Goal: Task Accomplishment & Management: Manage account settings

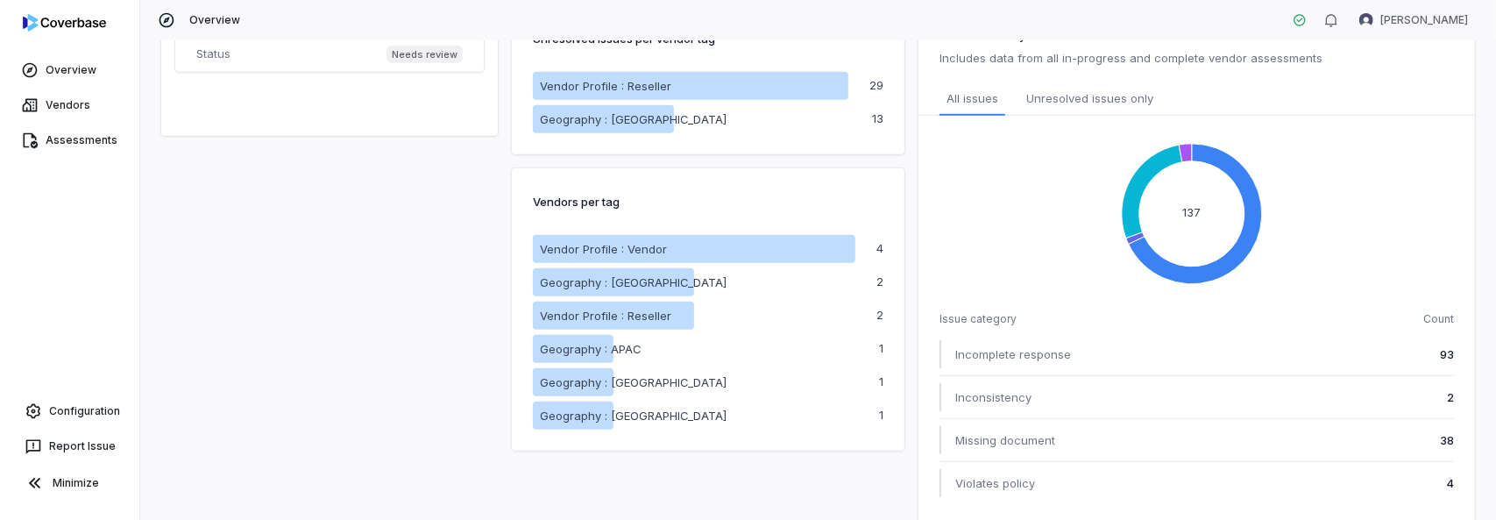
scroll to position [782, 0]
click at [992, 350] on span "Incomplete response" at bounding box center [1013, 353] width 116 height 18
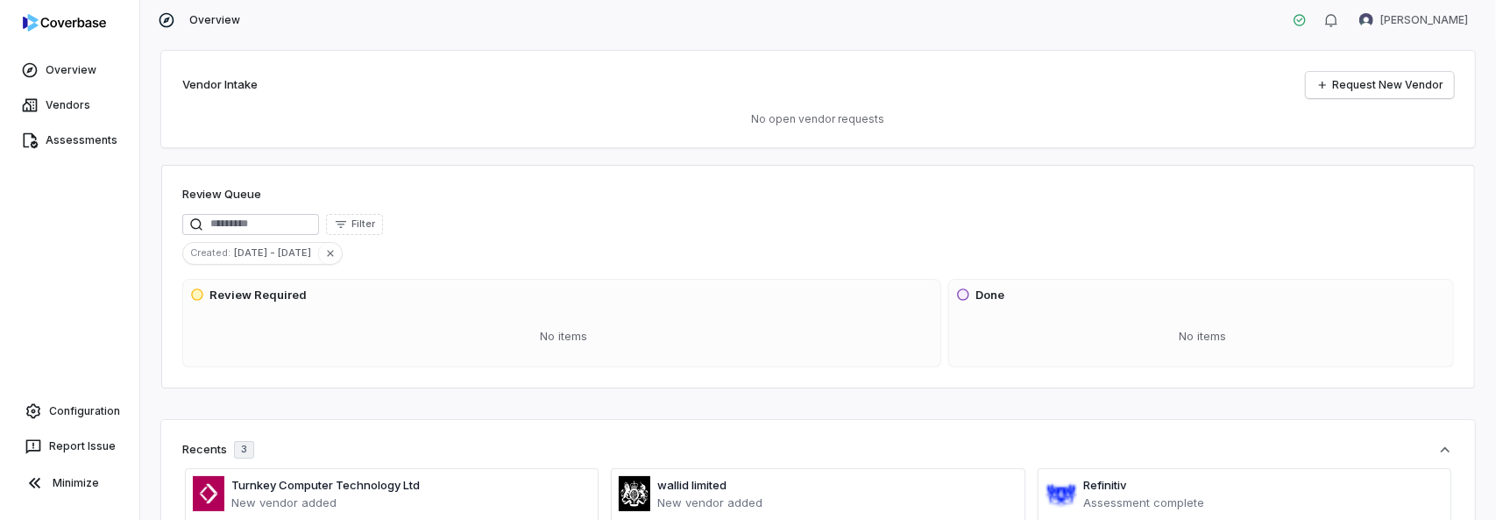
scroll to position [0, 0]
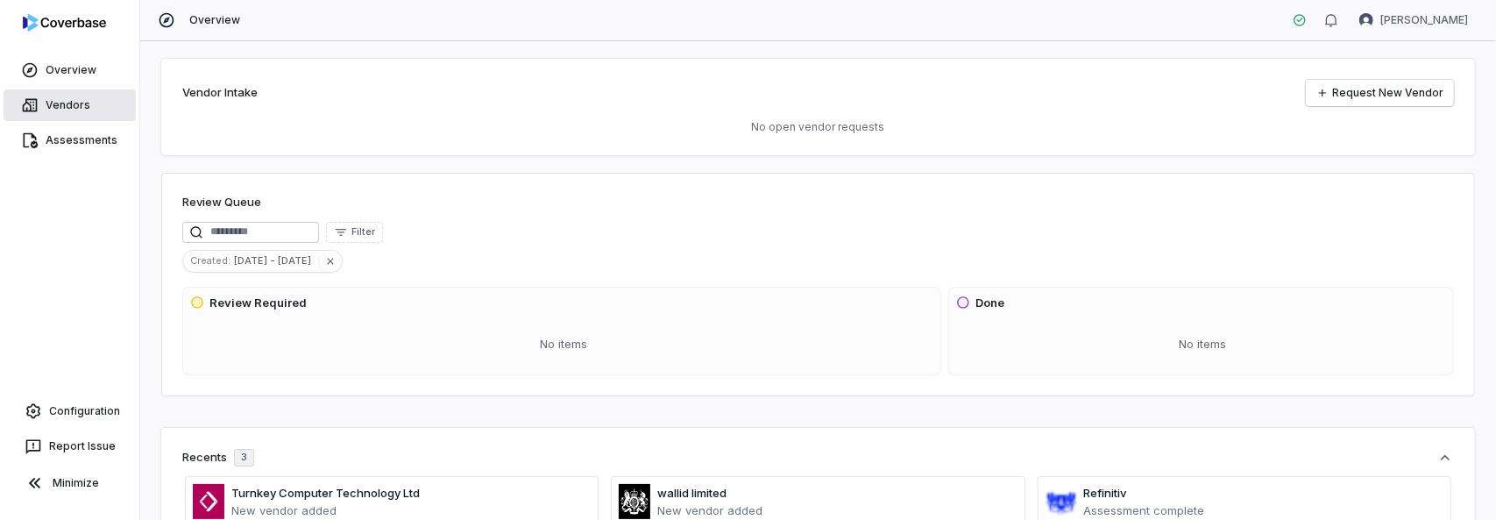
click at [30, 113] on icon at bounding box center [30, 105] width 18 height 18
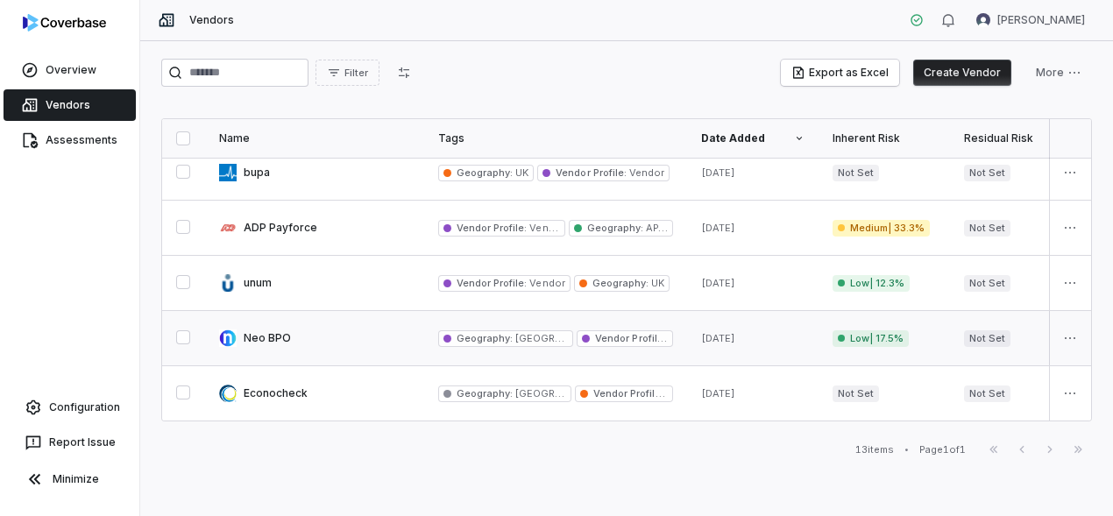
scroll to position [459, 0]
click at [340, 222] on link at bounding box center [314, 228] width 219 height 54
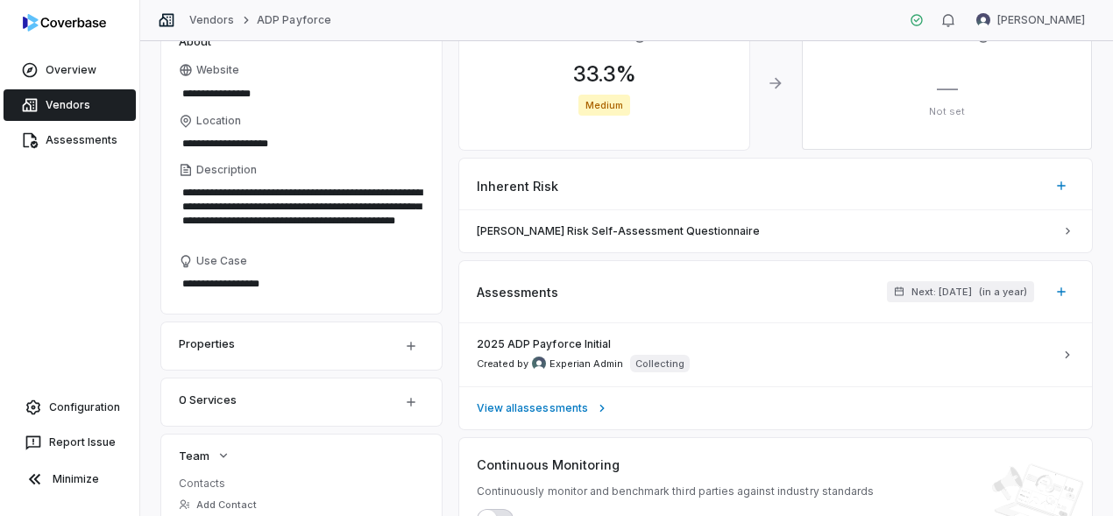
scroll to position [126, 0]
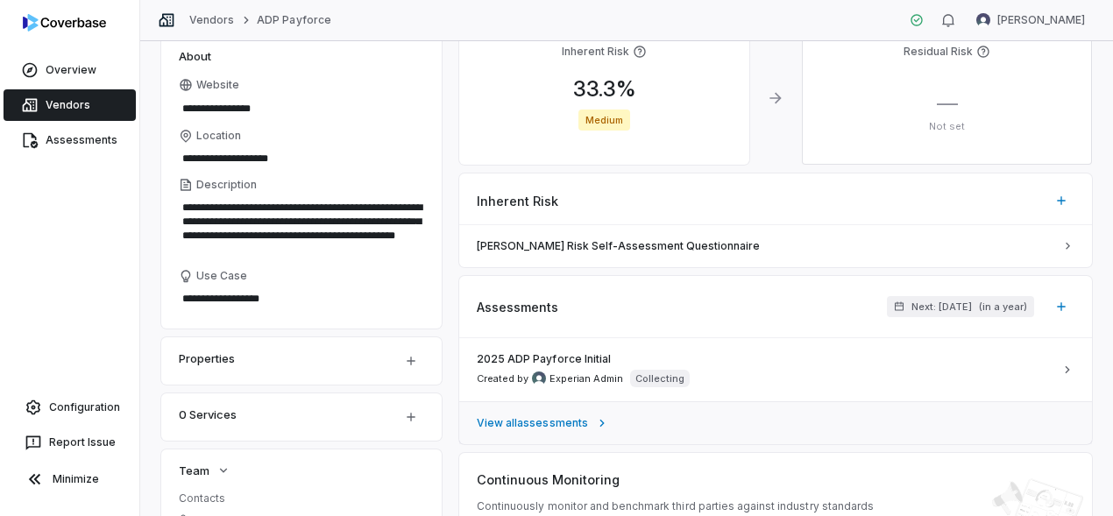
click at [550, 428] on span "View all assessments" at bounding box center [532, 423] width 111 height 14
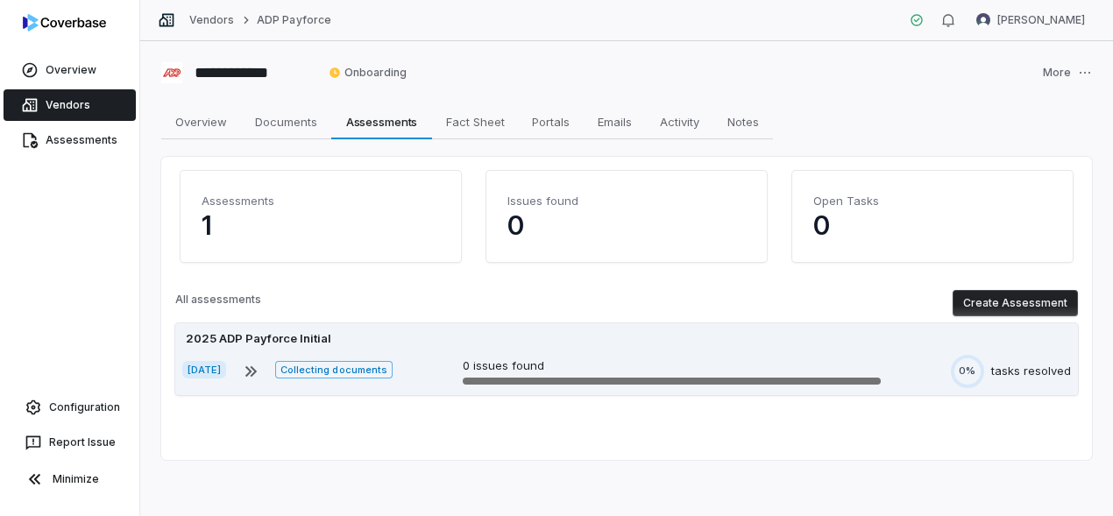
click at [261, 380] on icon at bounding box center [250, 371] width 21 height 21
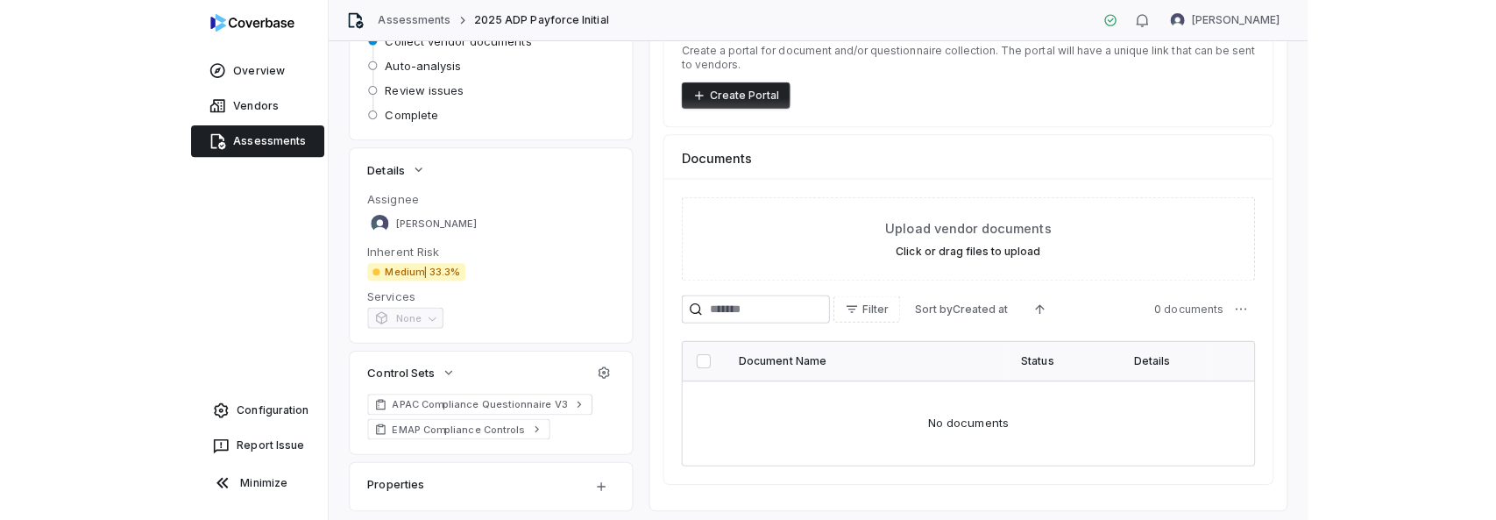
scroll to position [71, 0]
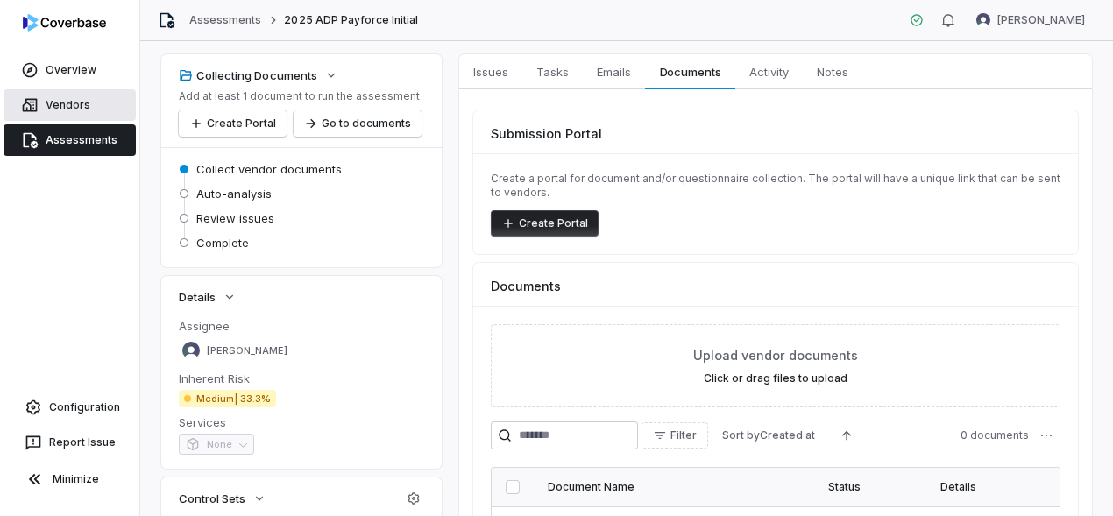
click at [65, 119] on link "Vendors" at bounding box center [70, 105] width 132 height 32
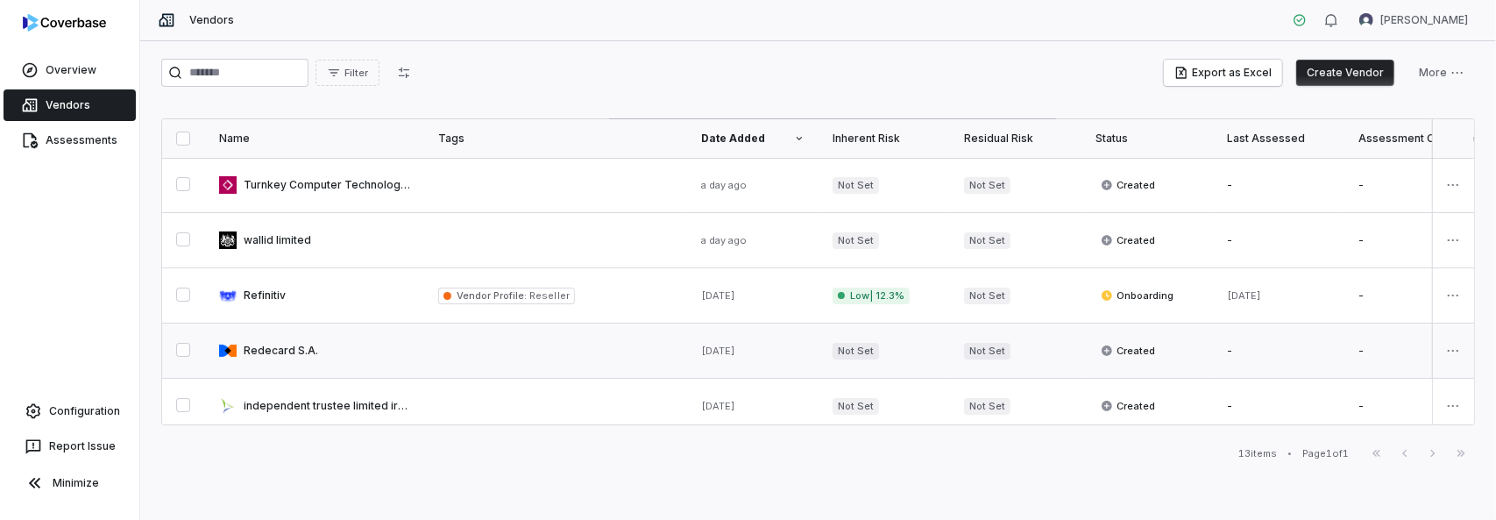
scroll to position [88, 0]
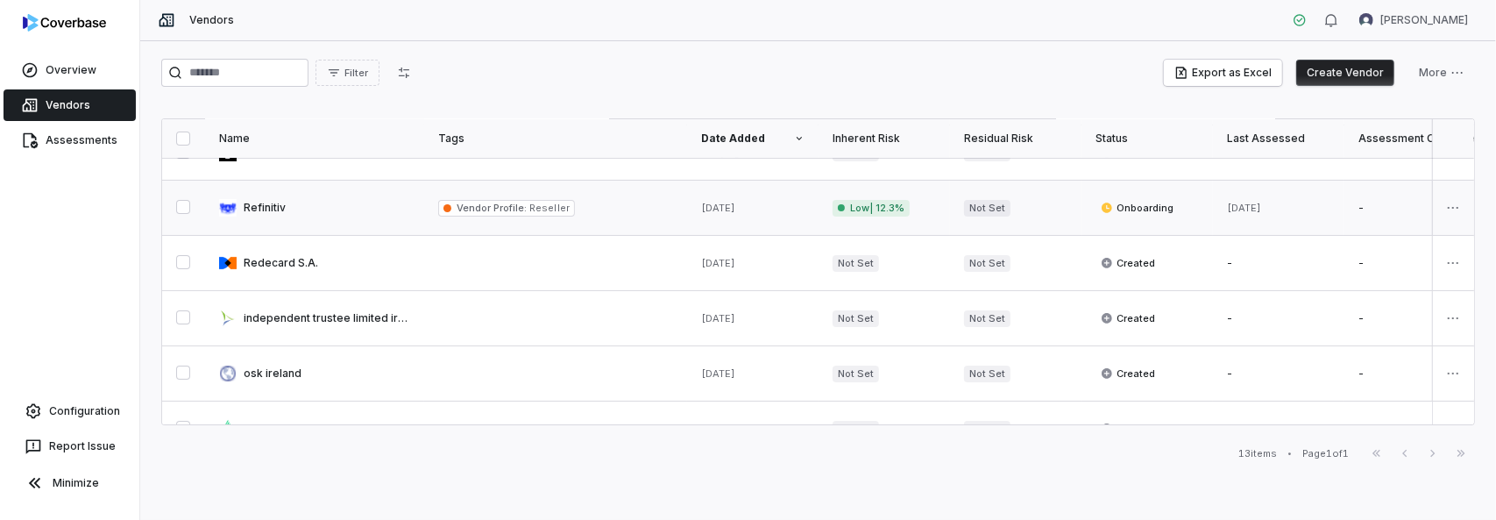
click at [410, 208] on link at bounding box center [314, 208] width 219 height 54
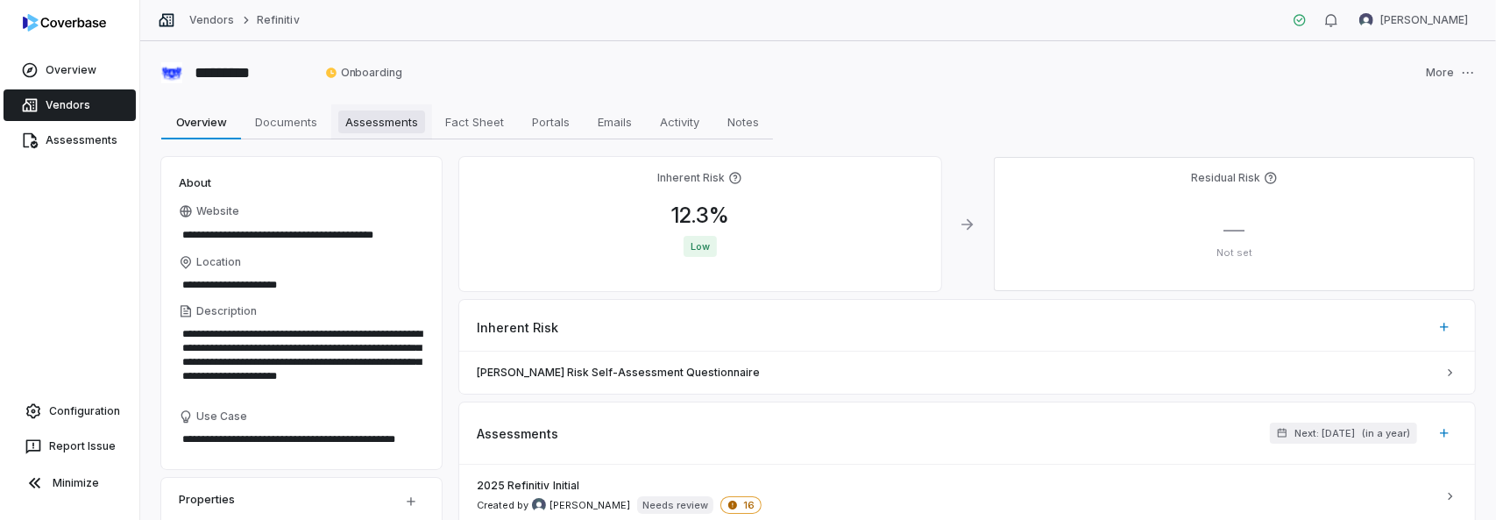
click at [387, 126] on span "Assessments" at bounding box center [381, 121] width 87 height 23
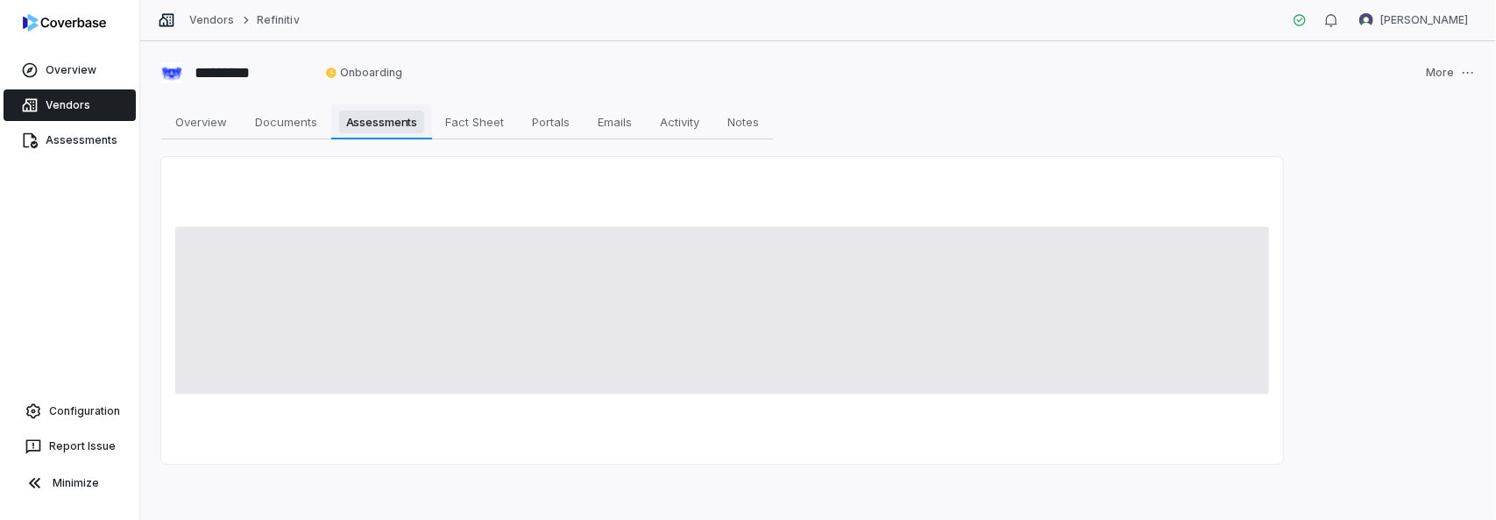
type textarea "*"
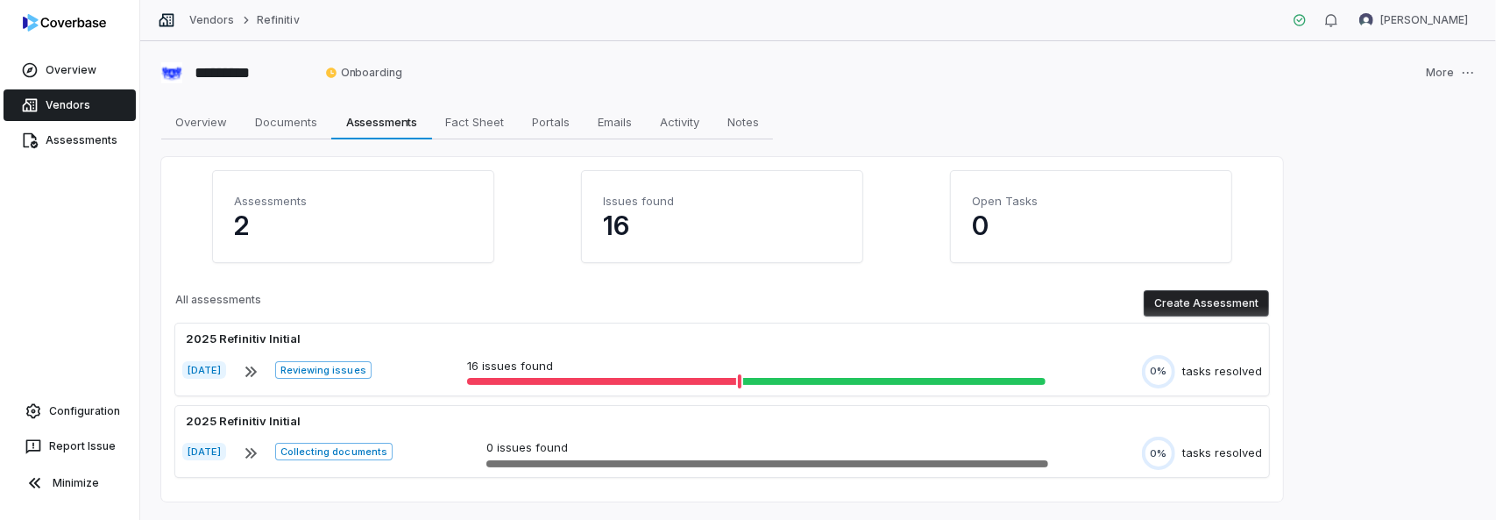
scroll to position [37, 0]
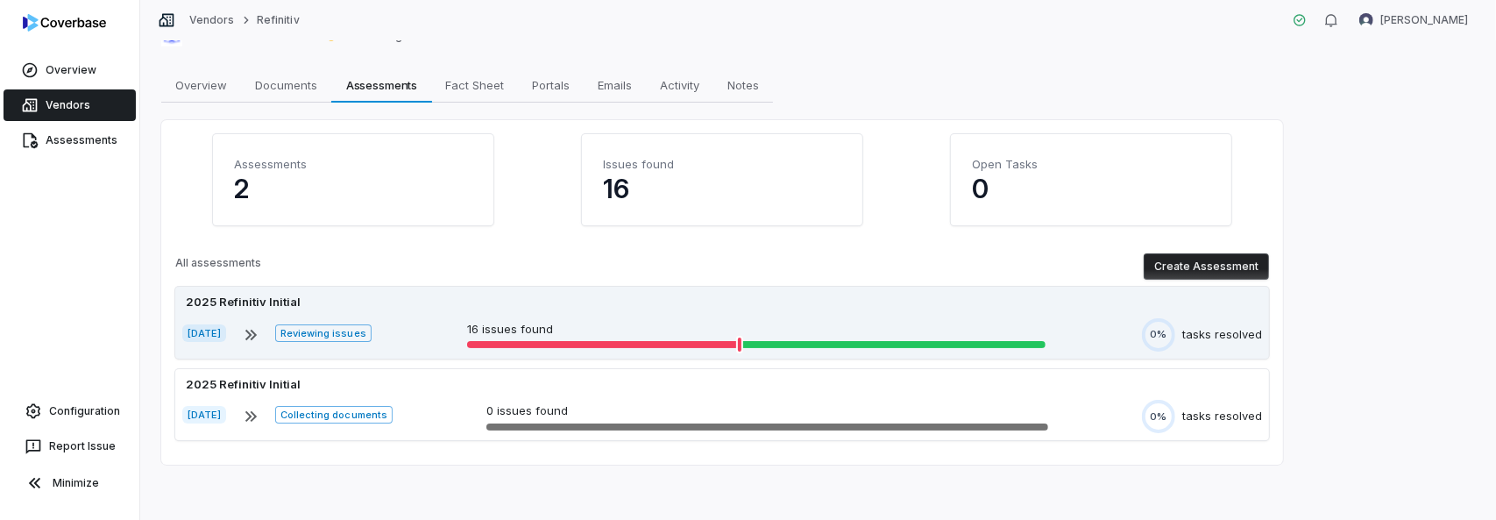
click at [418, 352] on div "2025 Refinitiv Initial [DATE] Reviewing issues 16 issues found 0% tasks resolved" at bounding box center [722, 323] width 1094 height 72
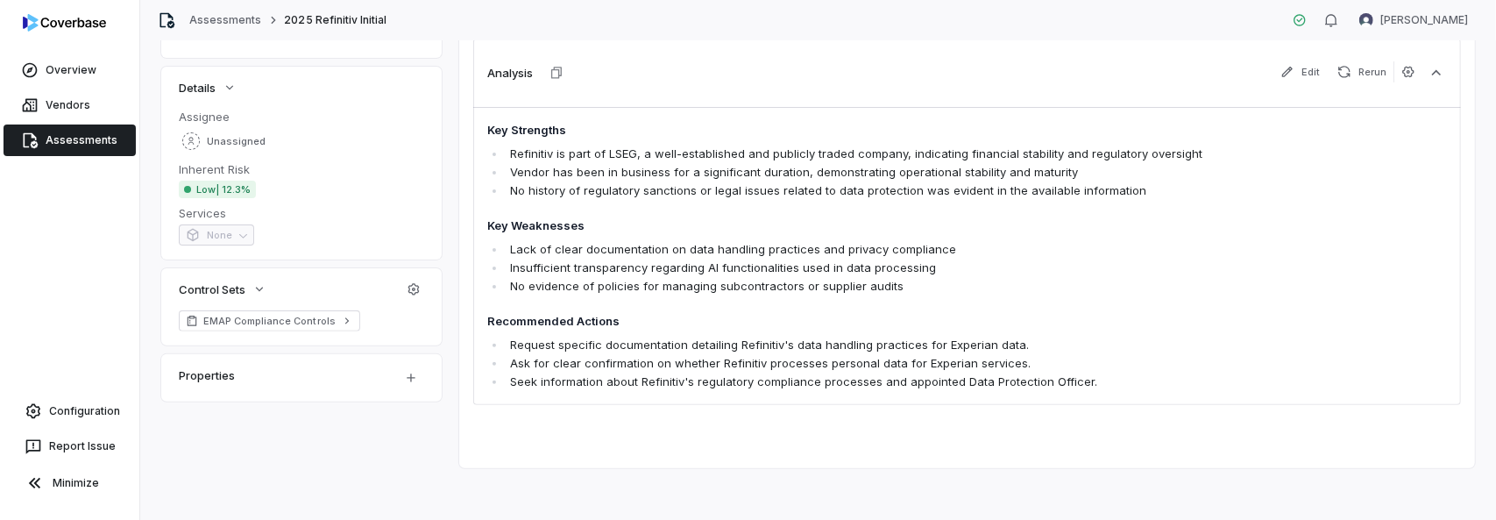
scroll to position [284, 0]
click at [42, 82] on link "Overview" at bounding box center [70, 70] width 132 height 32
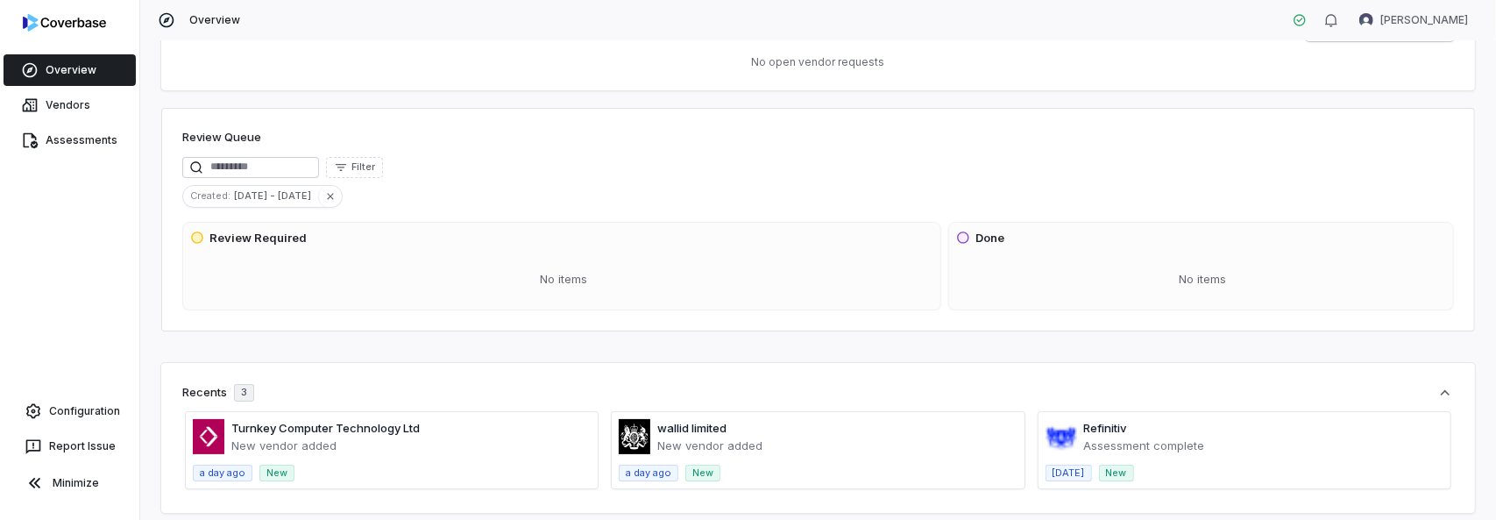
scroll to position [263, 0]
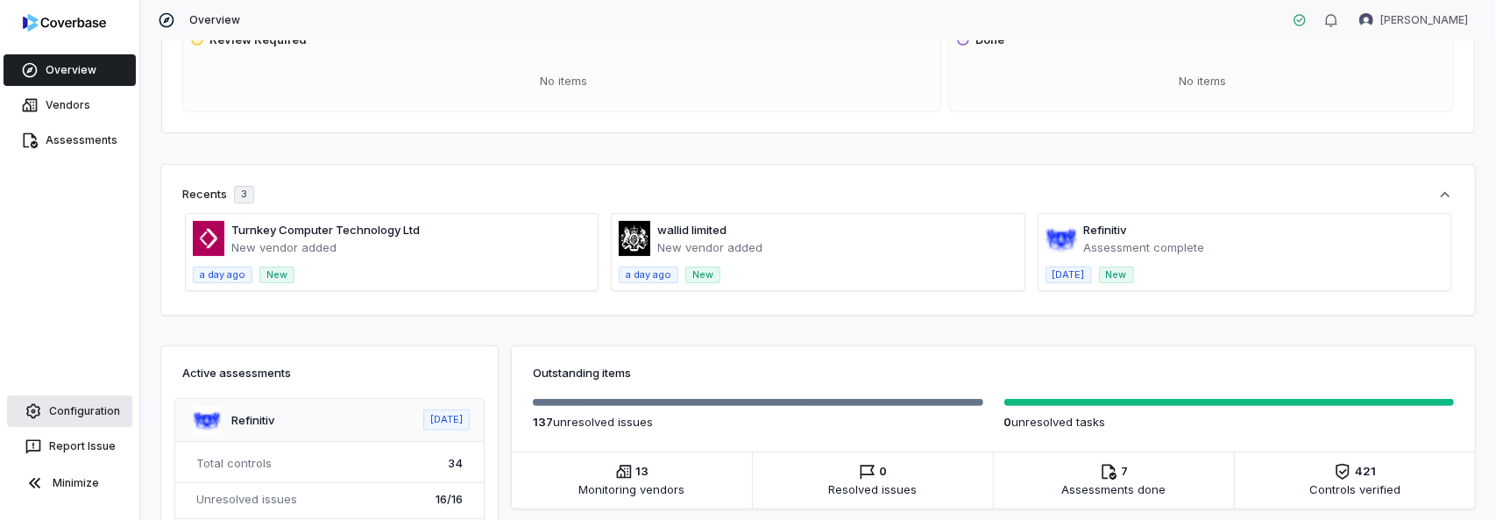
click at [77, 414] on link "Configuration" at bounding box center [69, 411] width 125 height 32
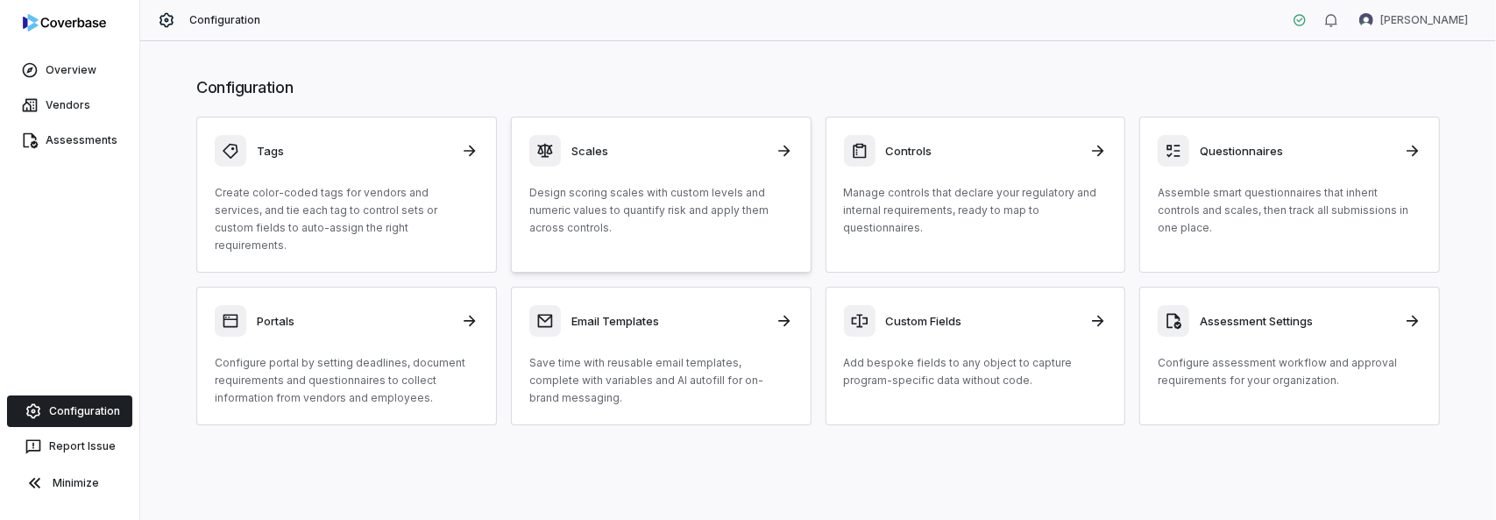
click at [684, 152] on h3 "Scales" at bounding box center [669, 151] width 194 height 16
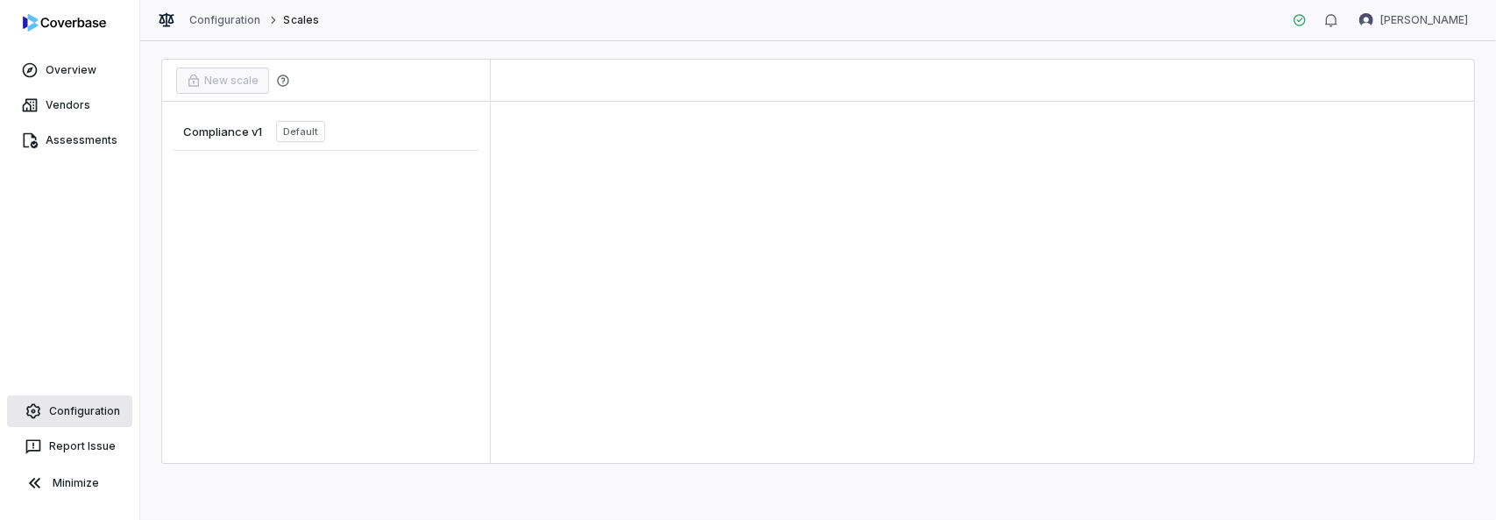
click at [67, 418] on link "Configuration" at bounding box center [69, 411] width 125 height 32
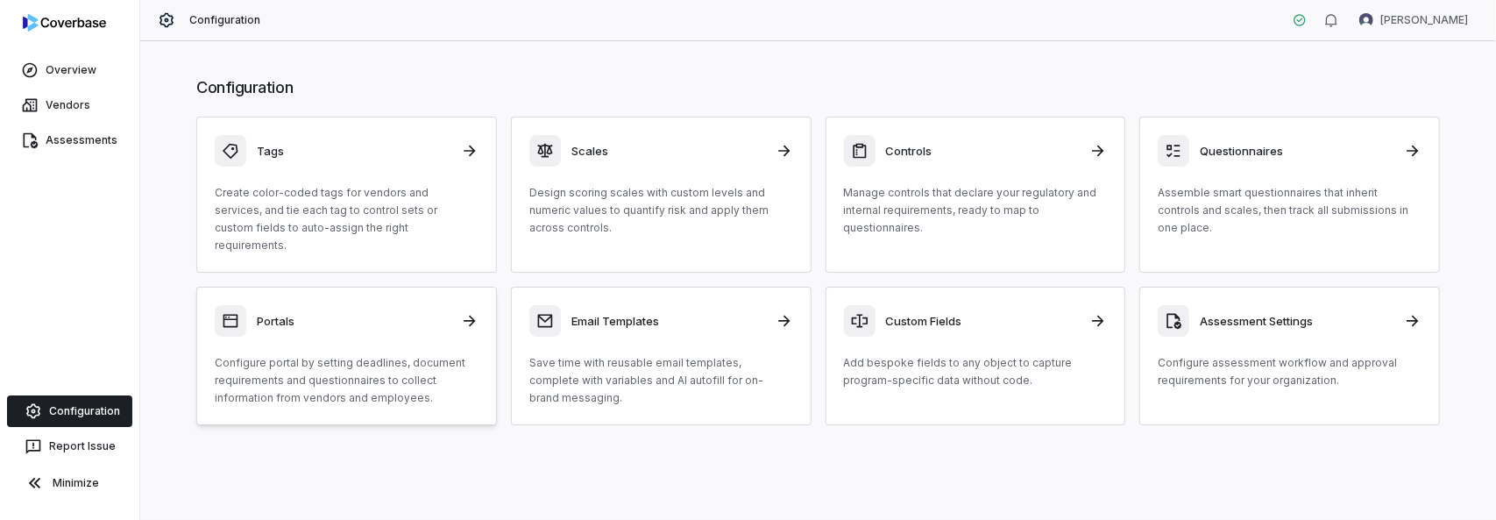
click at [368, 362] on p "Configure portal by setting deadlines, document requirements and questionnaires…" at bounding box center [347, 380] width 264 height 53
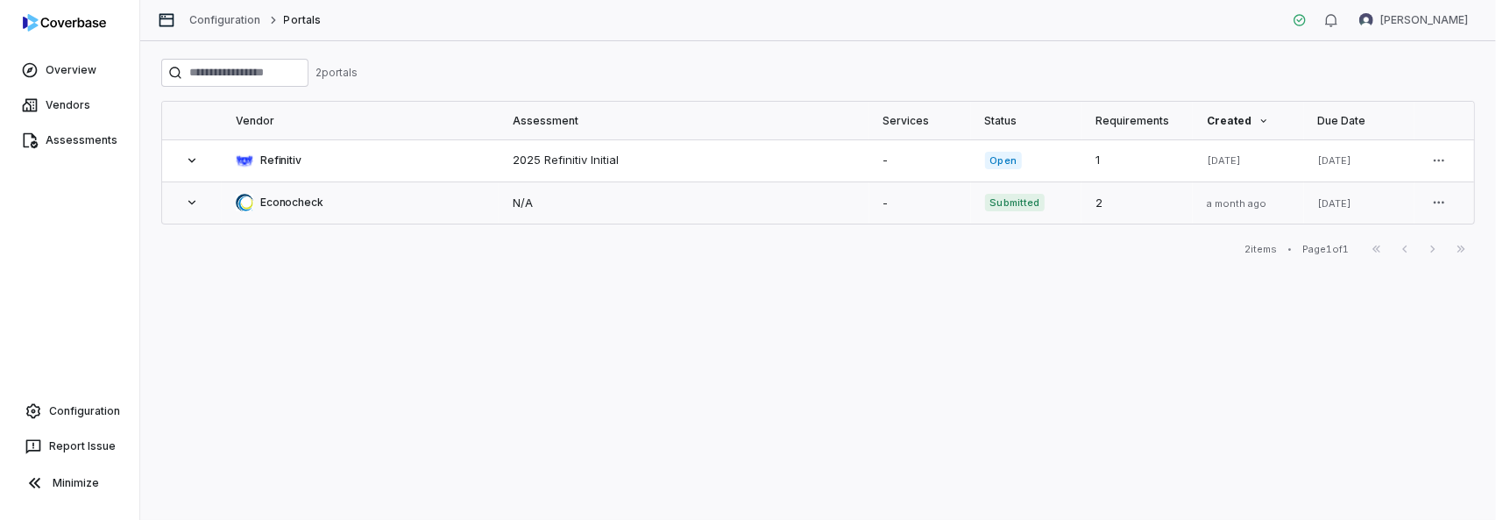
click at [450, 218] on td "Econocheck" at bounding box center [361, 202] width 278 height 42
